Goal: Navigation & Orientation: Find specific page/section

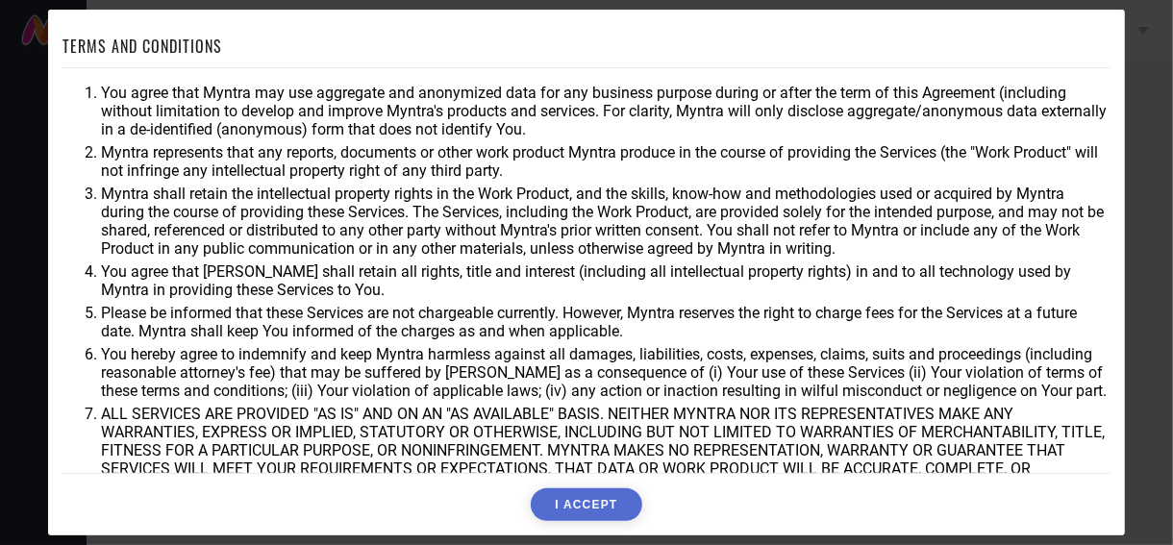
click at [602, 505] on button "I ACCEPT" at bounding box center [586, 505] width 111 height 33
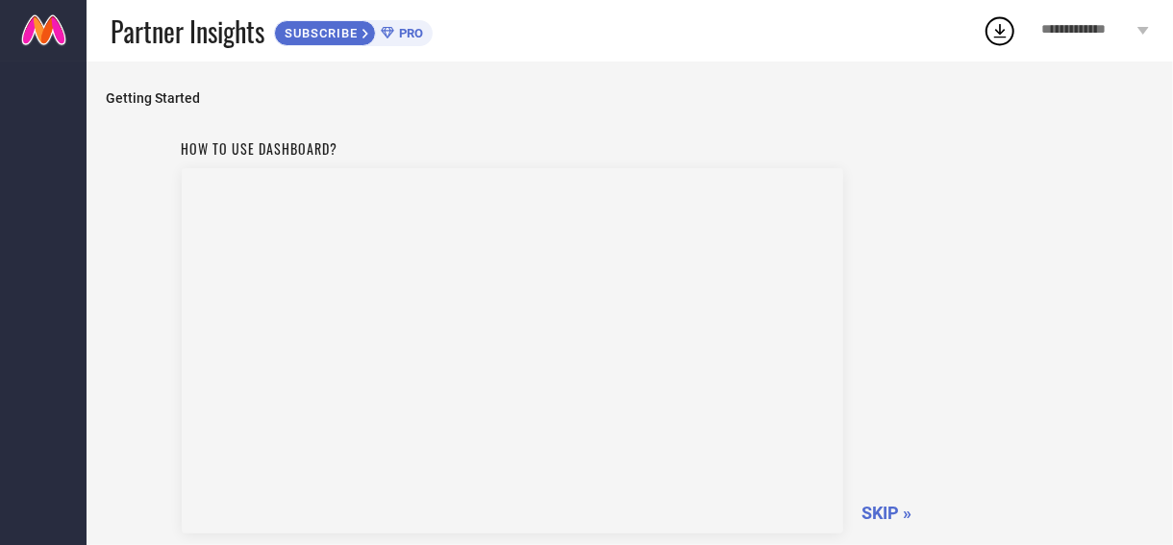
click at [913, 505] on span "SKIP »" at bounding box center [888, 513] width 50 height 20
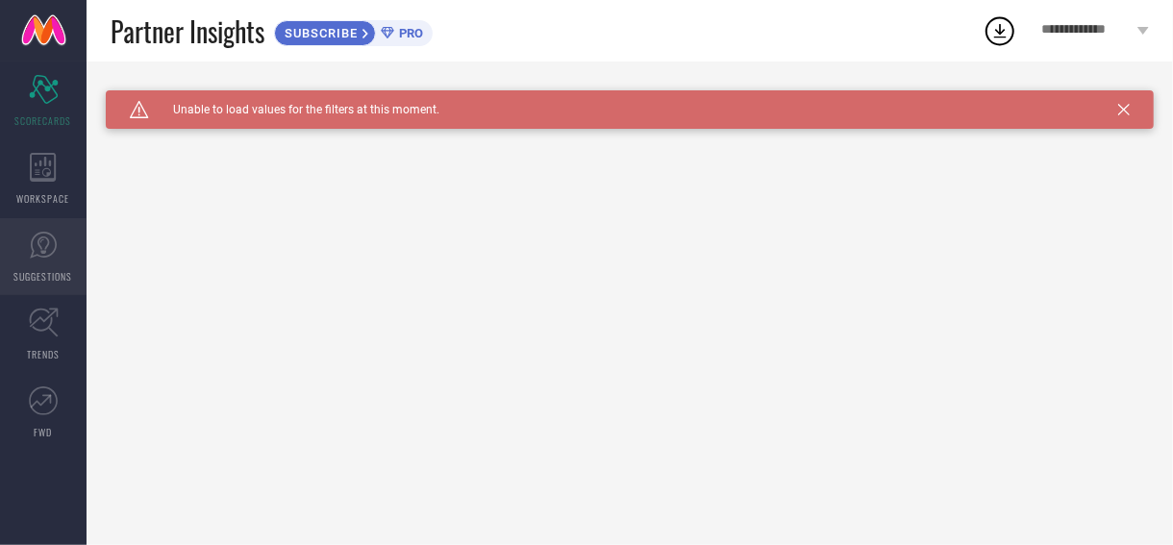
click at [46, 263] on link "SUGGESTIONS" at bounding box center [43, 256] width 87 height 77
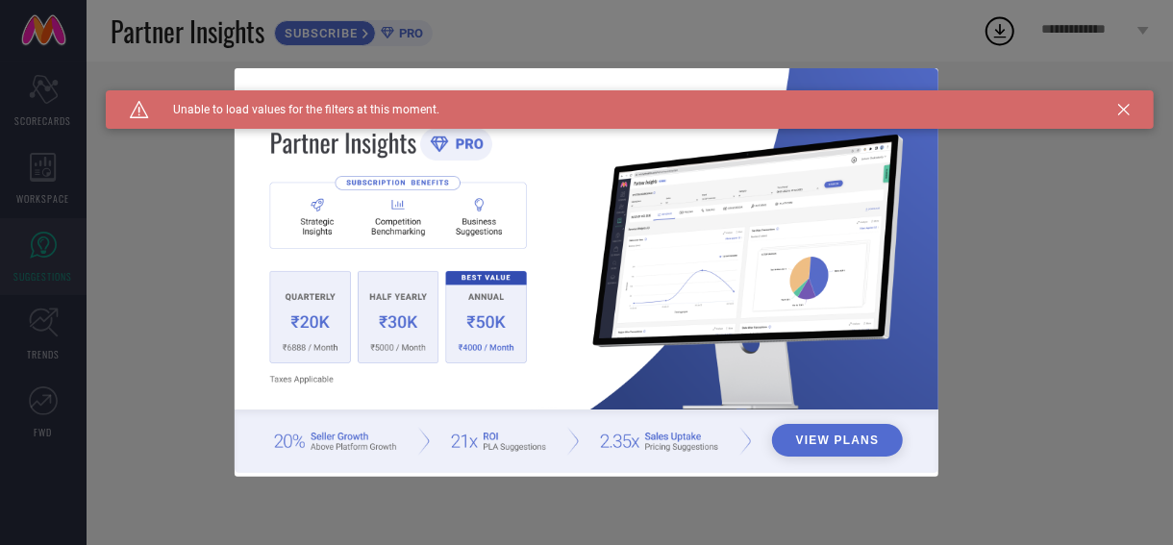
click at [166, 389] on div "View Plans" at bounding box center [586, 272] width 1173 height 545
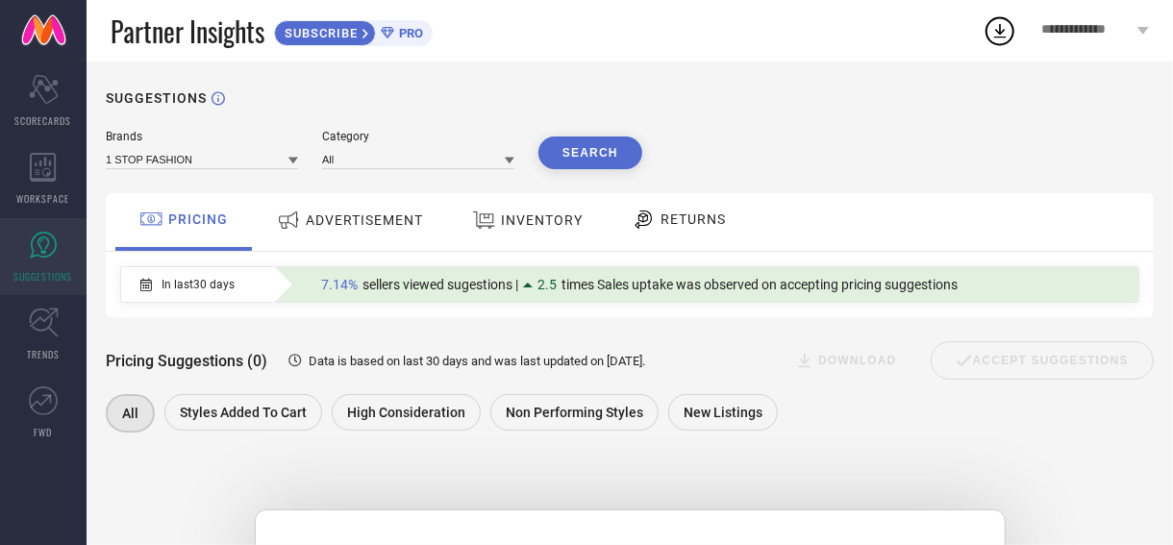
click at [385, 232] on div "ADVERTISEMENT" at bounding box center [350, 220] width 156 height 35
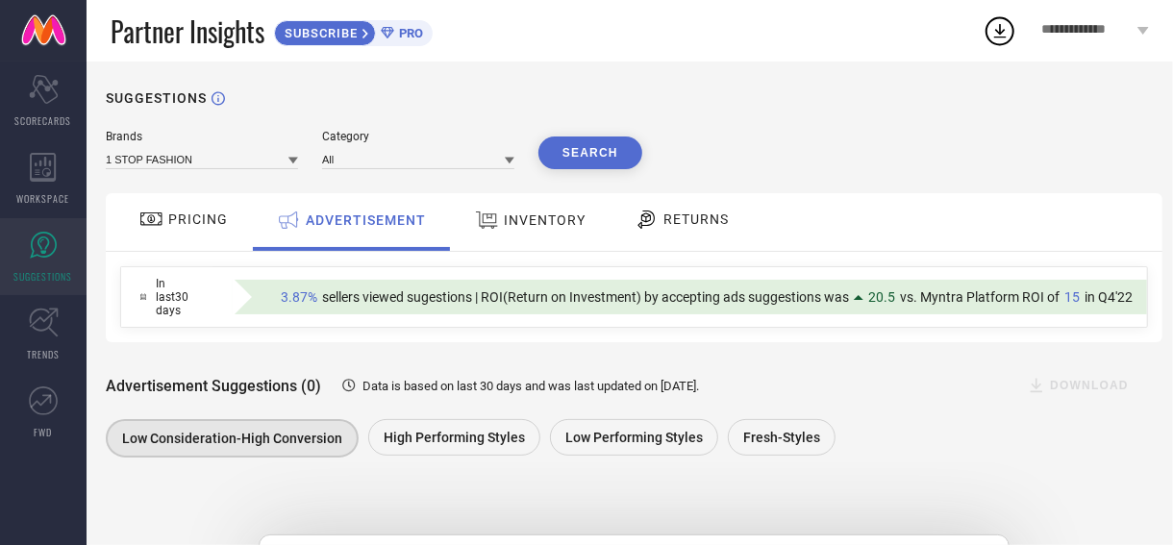
click at [546, 228] on span "INVENTORY" at bounding box center [545, 220] width 82 height 15
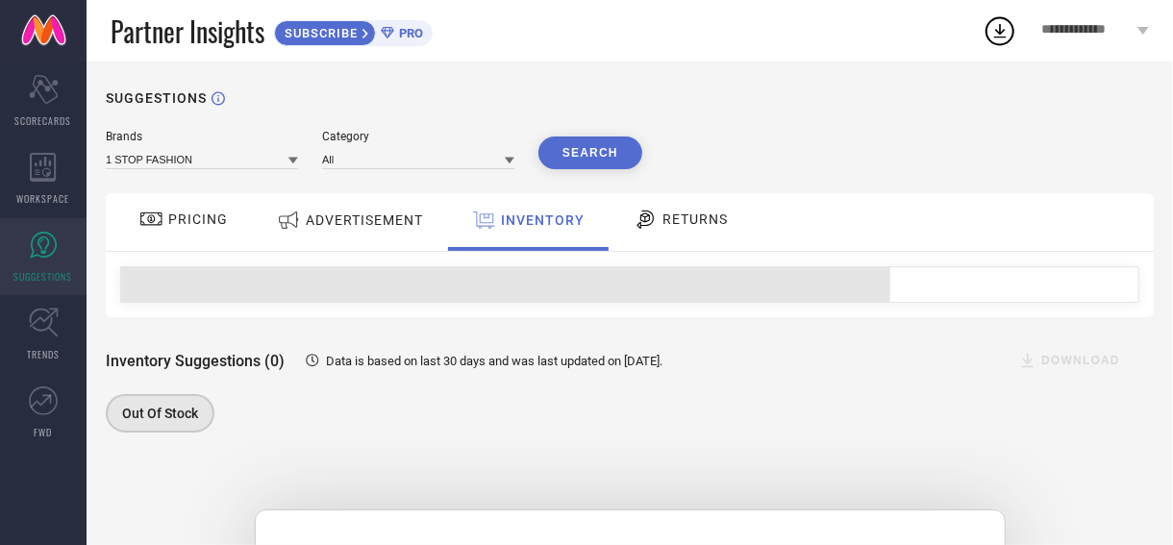
click at [396, 213] on span "ADVERTISEMENT" at bounding box center [364, 220] width 117 height 15
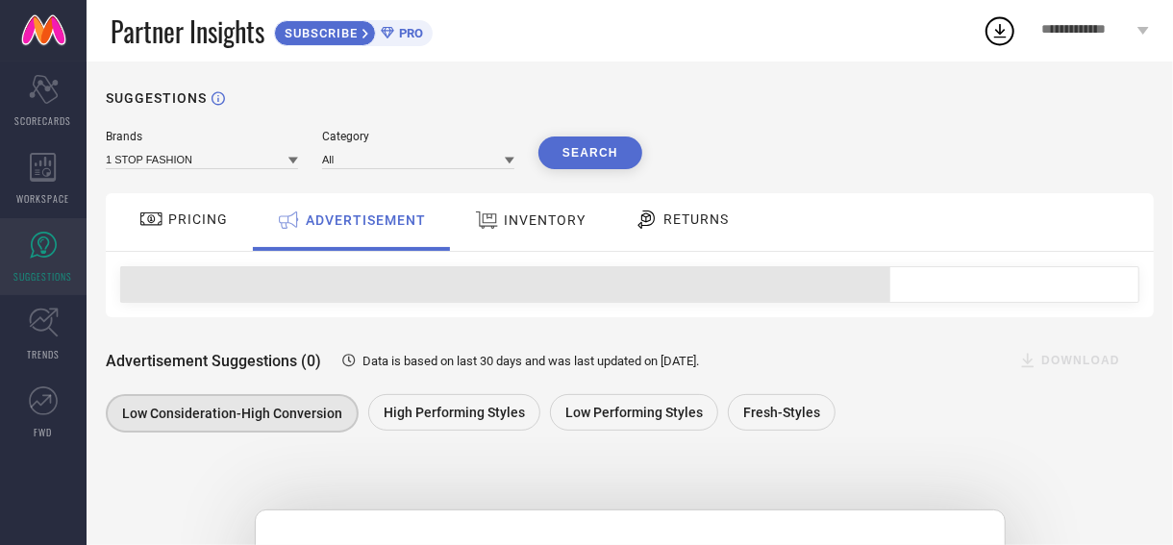
click at [718, 230] on div "RETURNS" at bounding box center [682, 219] width 104 height 33
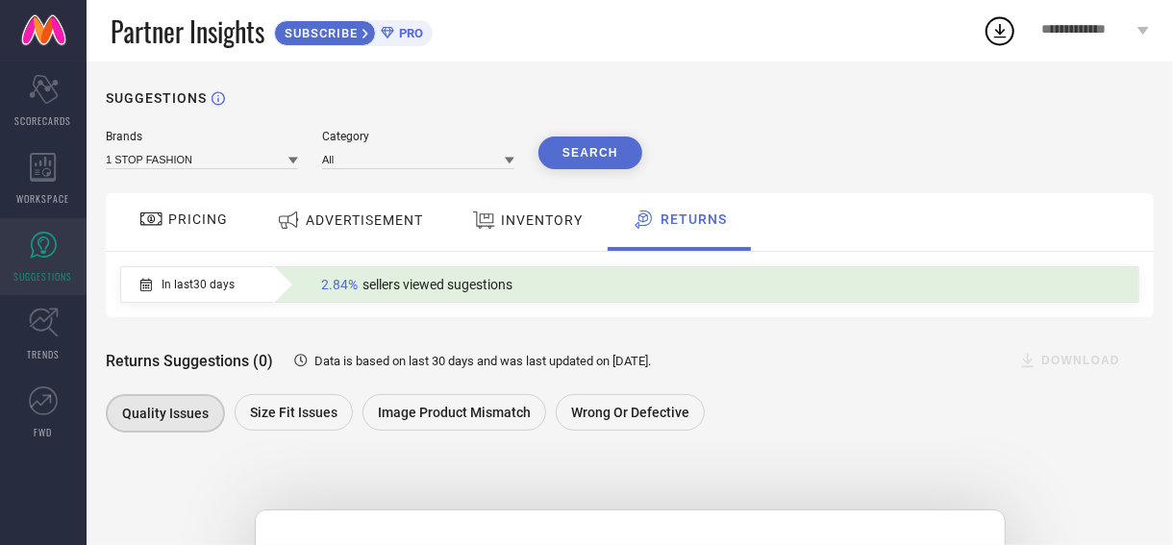
click at [519, 228] on span "INVENTORY" at bounding box center [542, 220] width 82 height 15
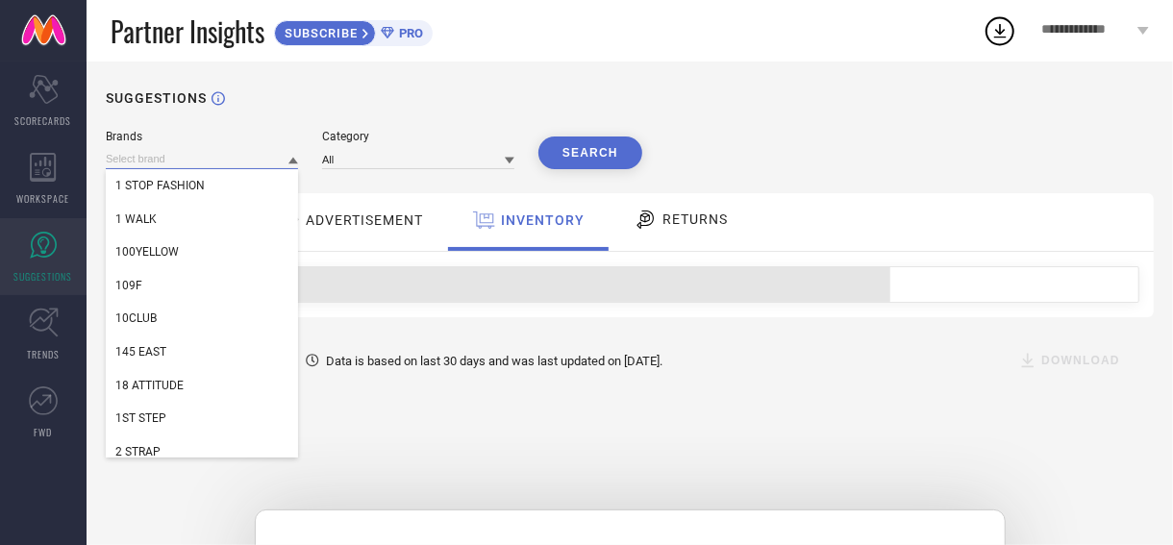
click at [227, 165] on input at bounding box center [202, 159] width 192 height 20
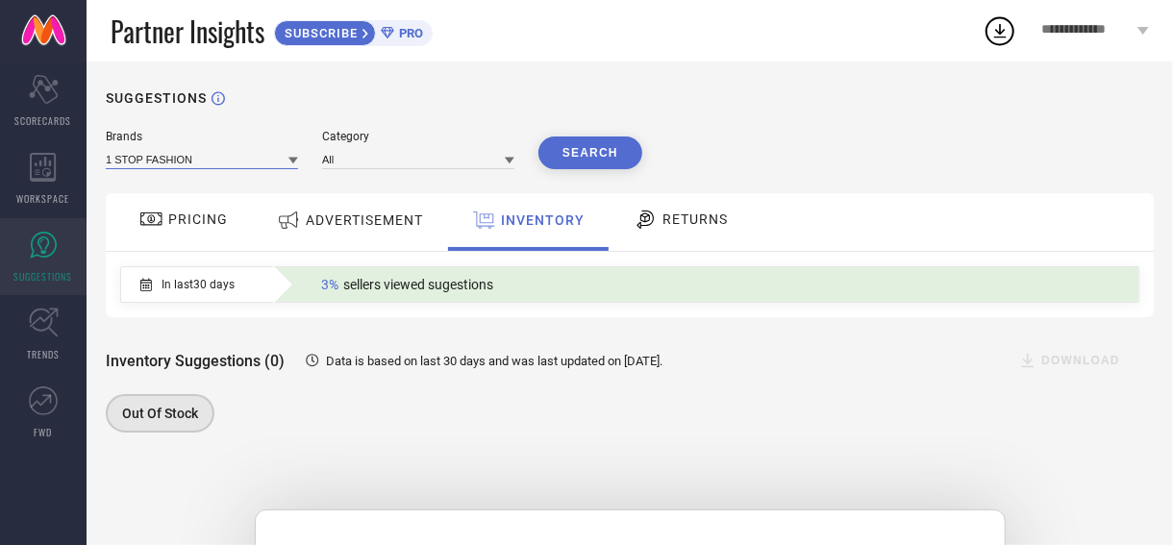
click at [227, 165] on input at bounding box center [202, 159] width 192 height 20
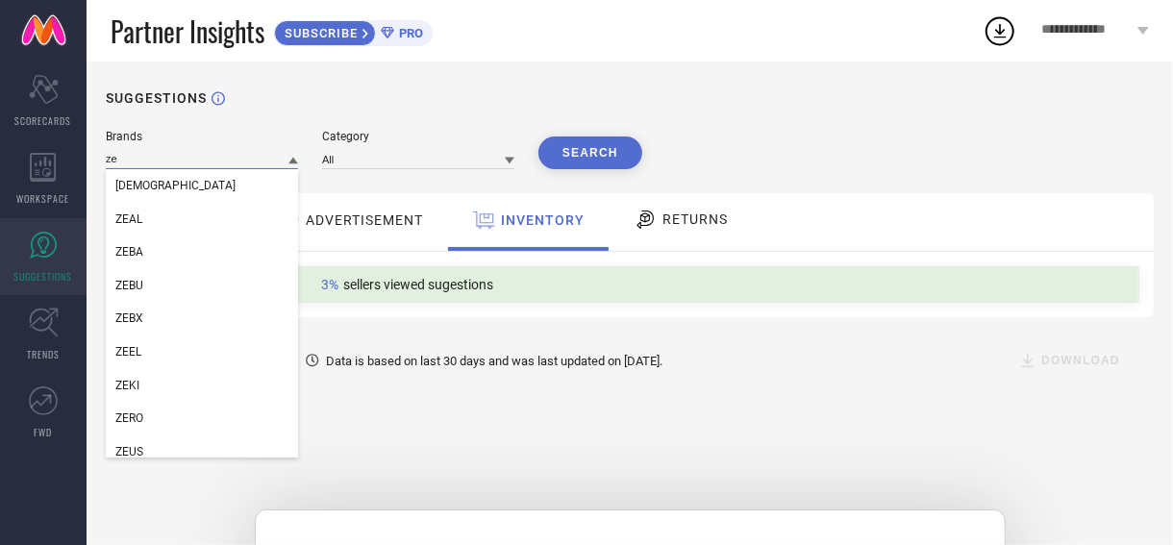
type input "z"
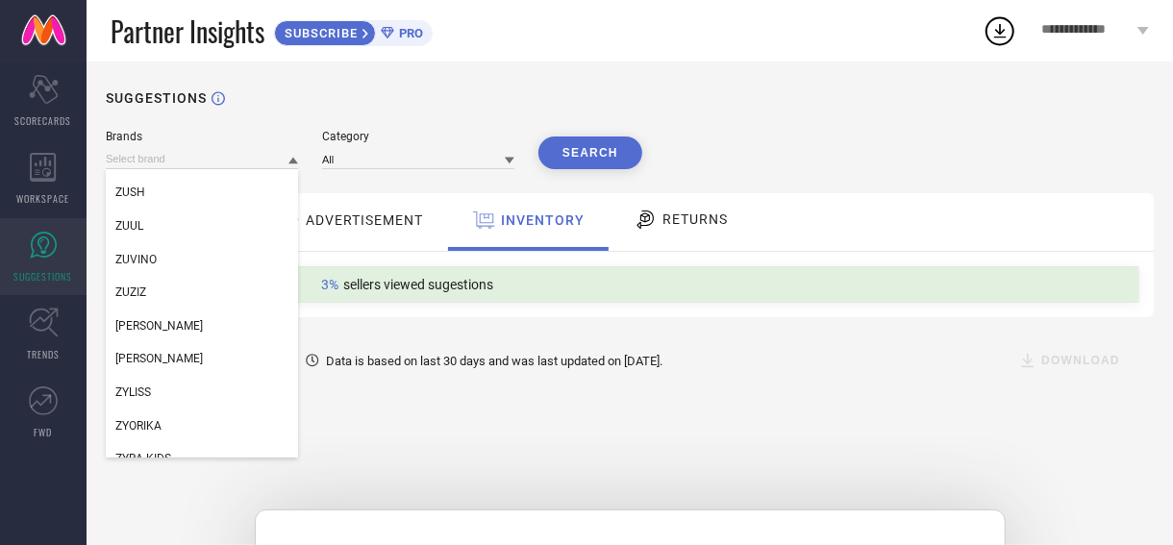
scroll to position [327018, 0]
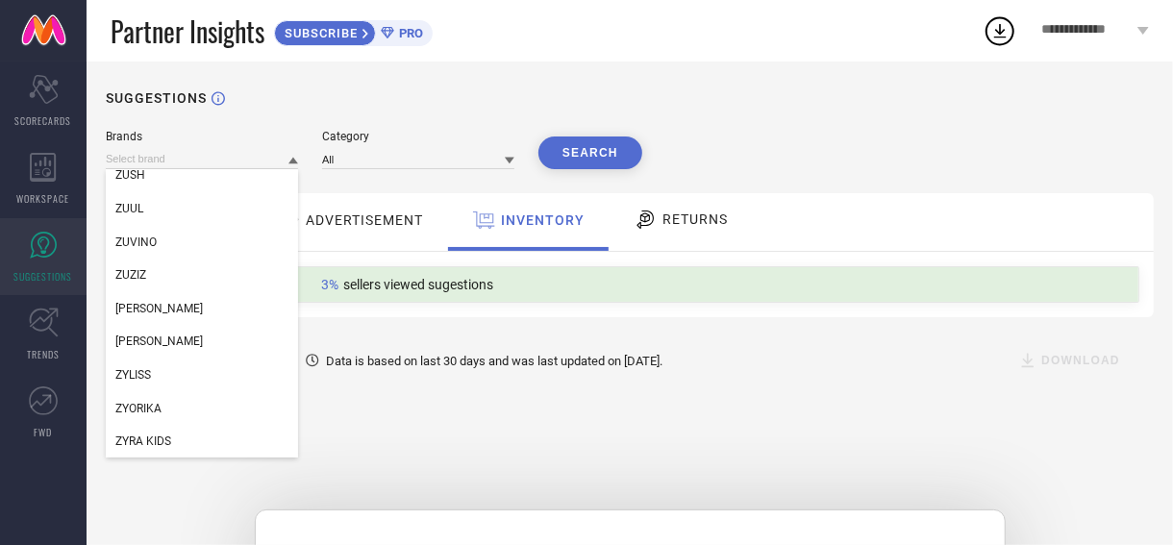
click at [366, 149] on div "All" at bounding box center [418, 158] width 192 height 21
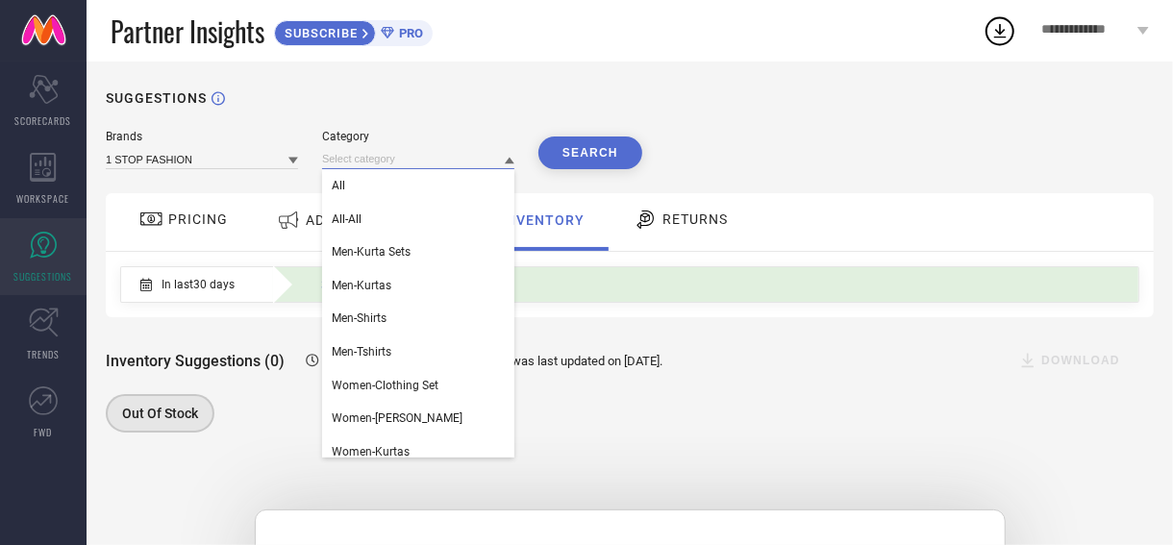
click at [355, 169] on input at bounding box center [418, 159] width 192 height 20
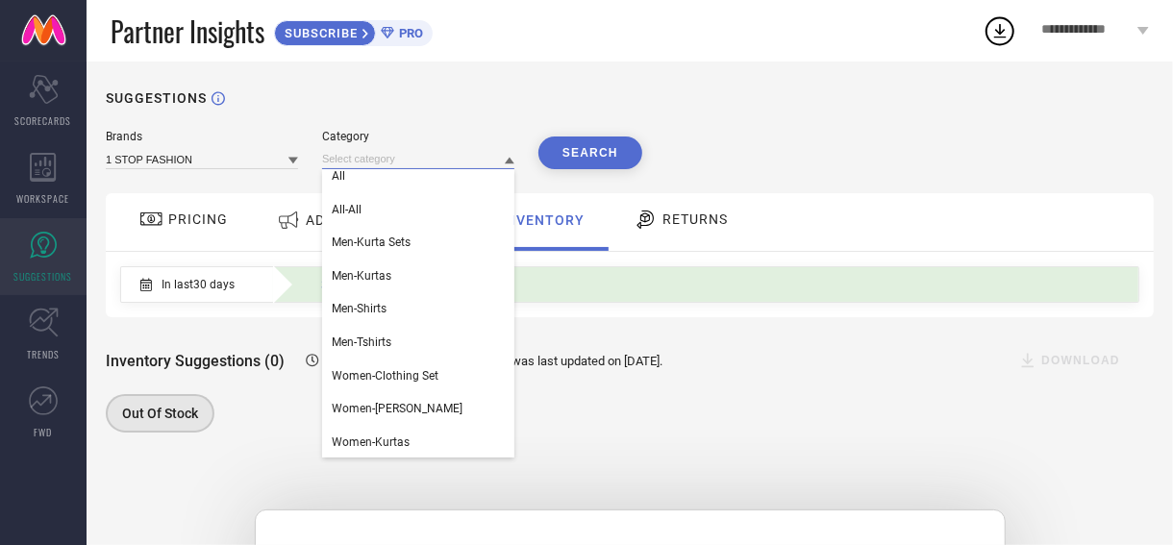
scroll to position [0, 0]
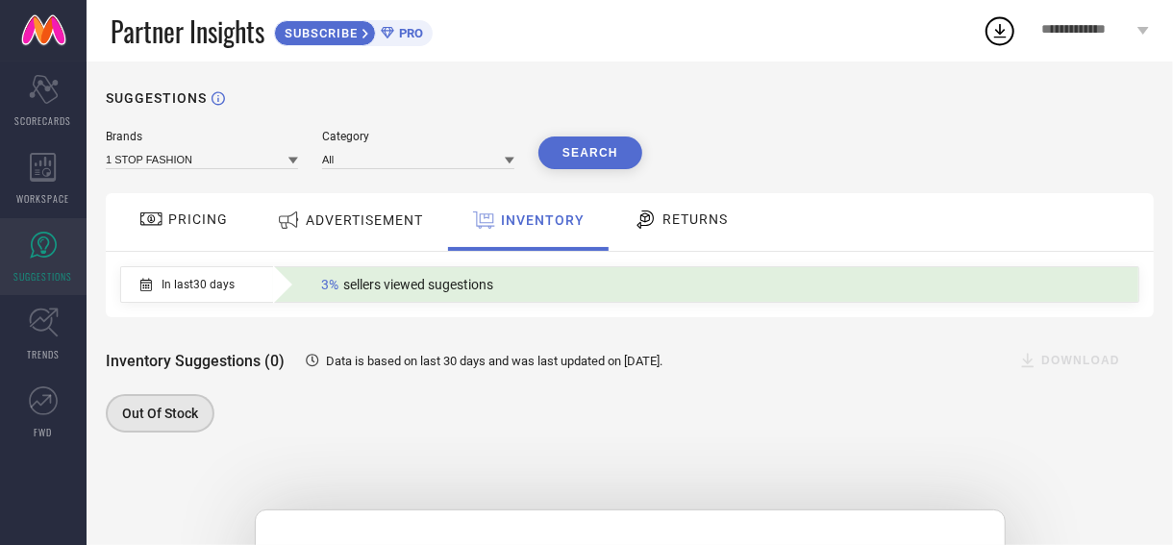
click at [200, 236] on div "PRICING" at bounding box center [184, 219] width 98 height 33
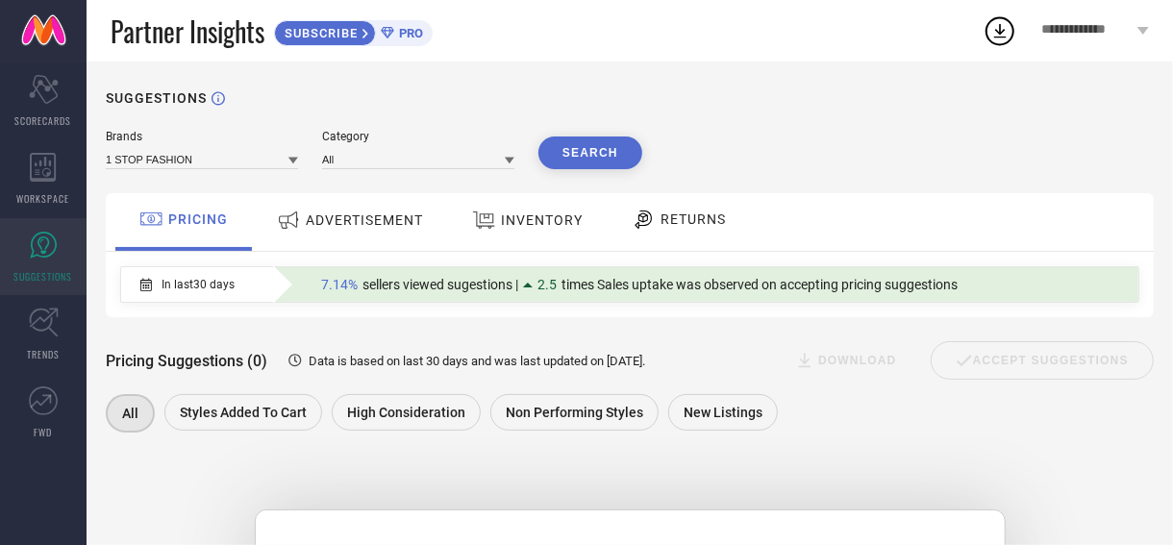
click at [242, 420] on span "Styles Added To Cart" at bounding box center [243, 412] width 127 height 15
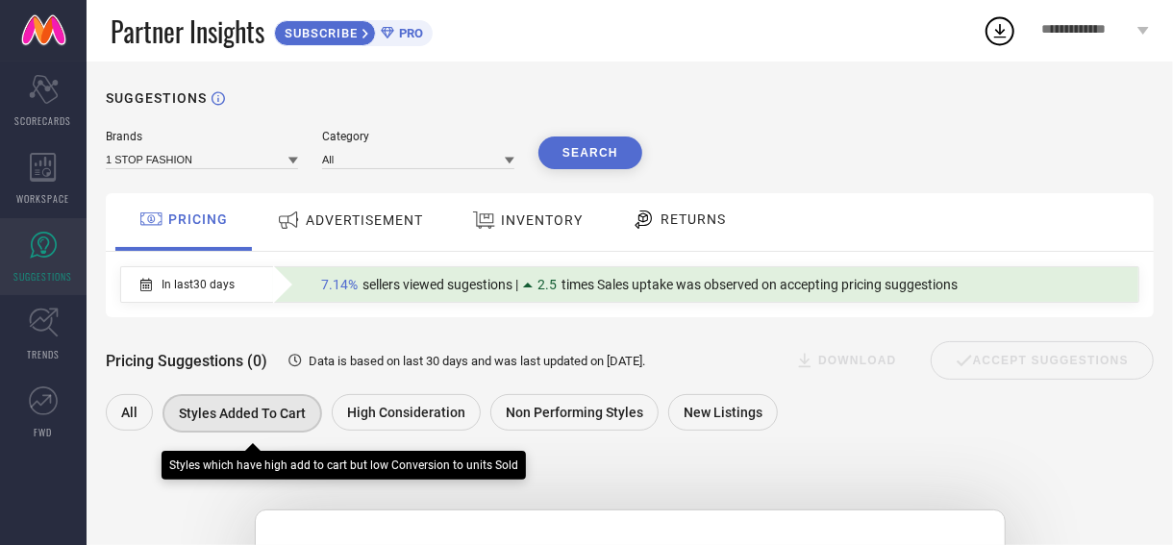
click at [1143, 30] on icon at bounding box center [1144, 31] width 12 height 8
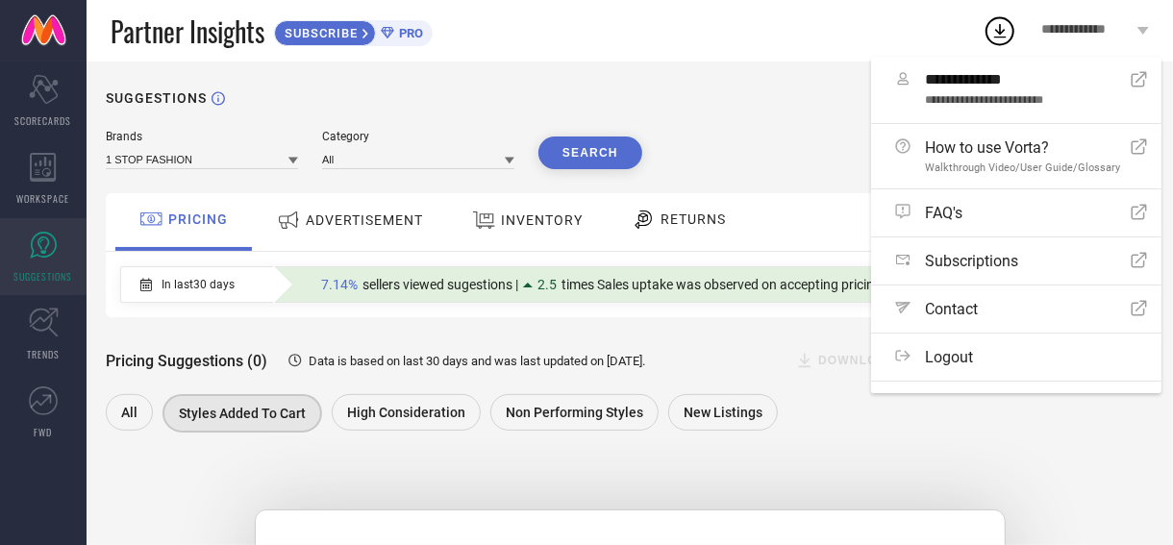
click at [804, 410] on div "All Styles Added To Cart High Consideration Non Performing Styles New Listings" at bounding box center [620, 415] width 1029 height 43
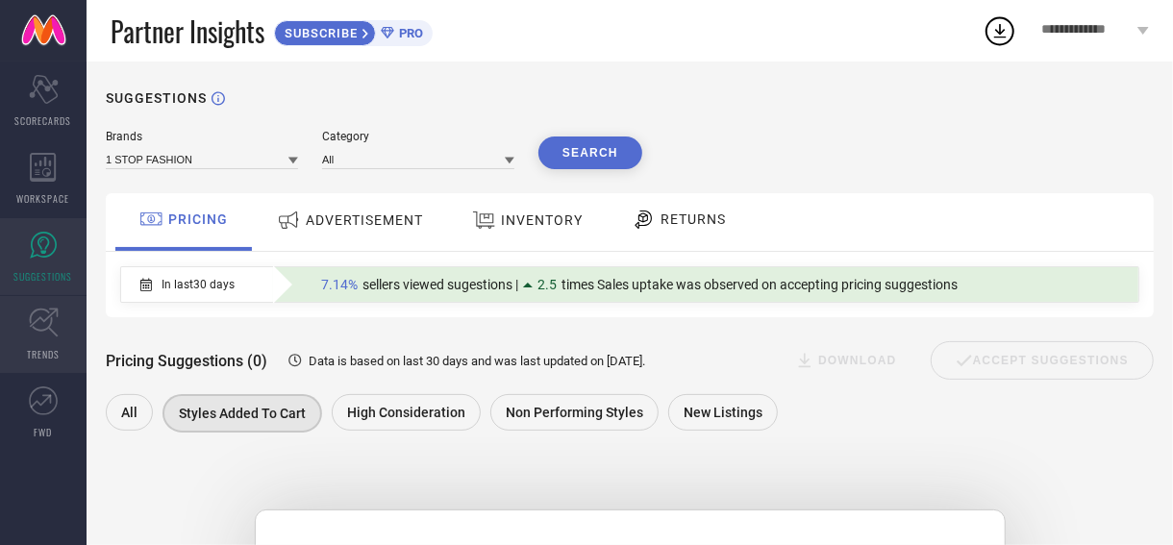
click at [54, 336] on icon at bounding box center [44, 323] width 30 height 30
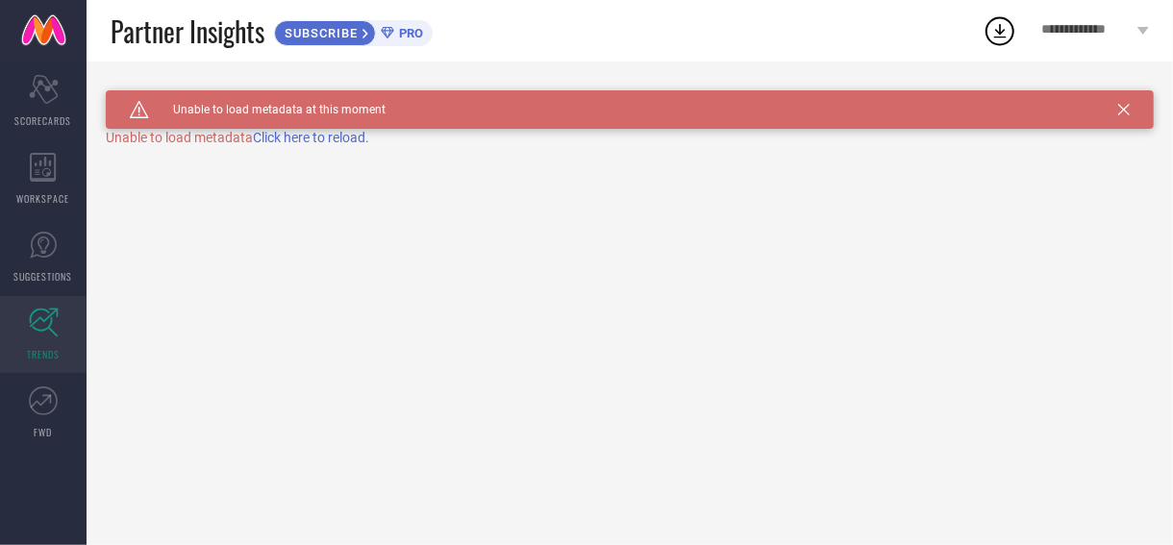
click at [367, 140] on span "Click here to reload." at bounding box center [311, 137] width 116 height 15
click at [364, 137] on span "Click here to reload." at bounding box center [311, 137] width 116 height 15
click at [57, 414] on icon at bounding box center [43, 401] width 29 height 29
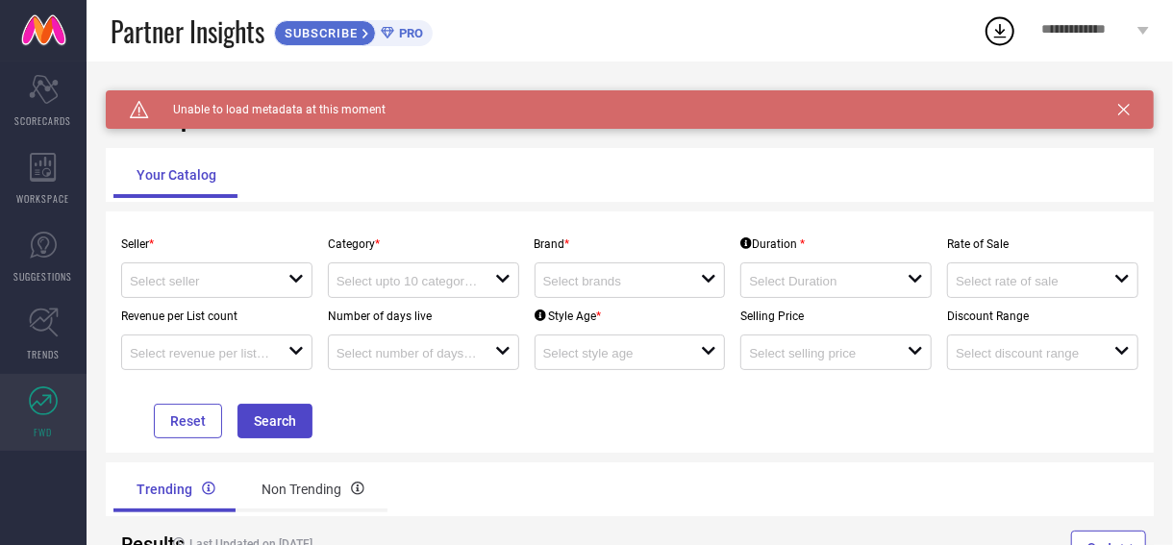
click at [1124, 109] on icon at bounding box center [1124, 110] width 12 height 12
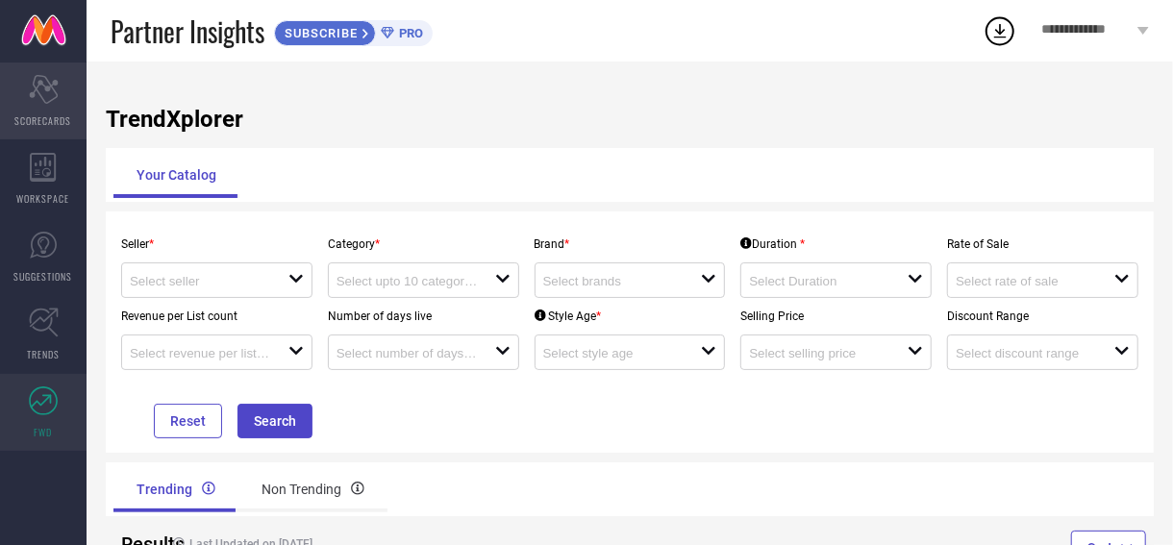
click at [38, 113] on span "SCORECARDS" at bounding box center [43, 120] width 57 height 14
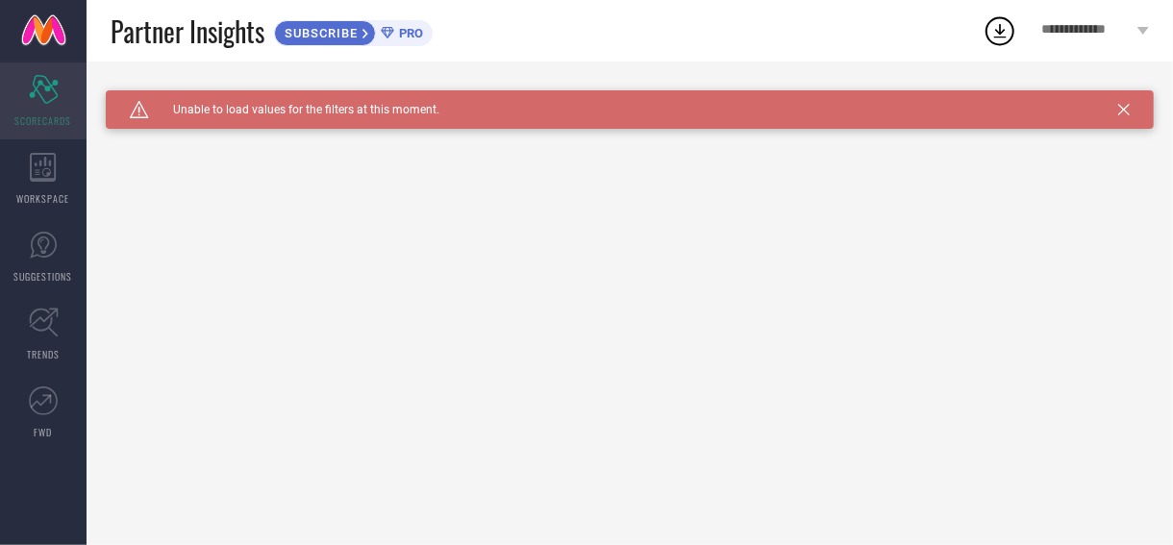
click at [46, 419] on link "FWD" at bounding box center [43, 412] width 87 height 77
